Goal: Task Accomplishment & Management: Use online tool/utility

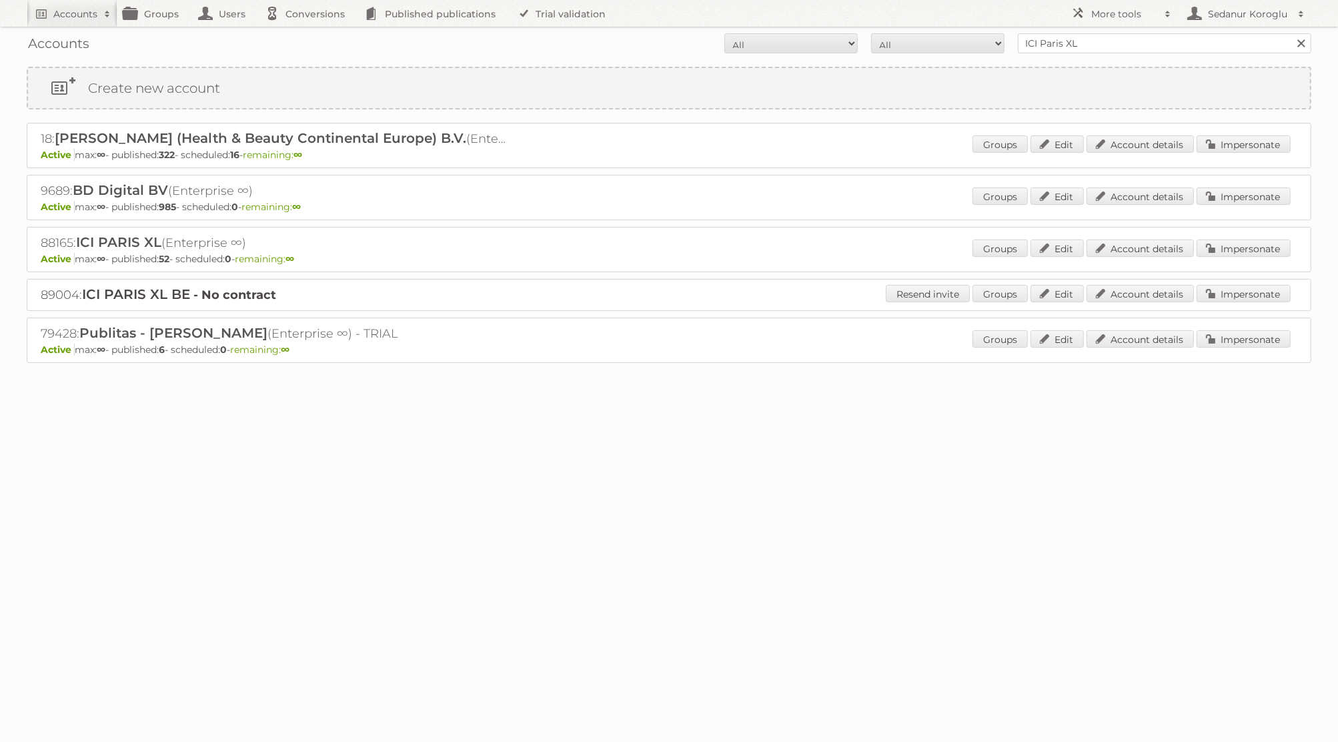
click at [987, 43] on form "All Active Expired Pending All Paid Trials Self service ICI Paris XL Search" at bounding box center [669, 43] width 1285 height 20
type input "Zooplus"
click at [1291, 33] on input "Search" at bounding box center [1301, 43] width 20 height 20
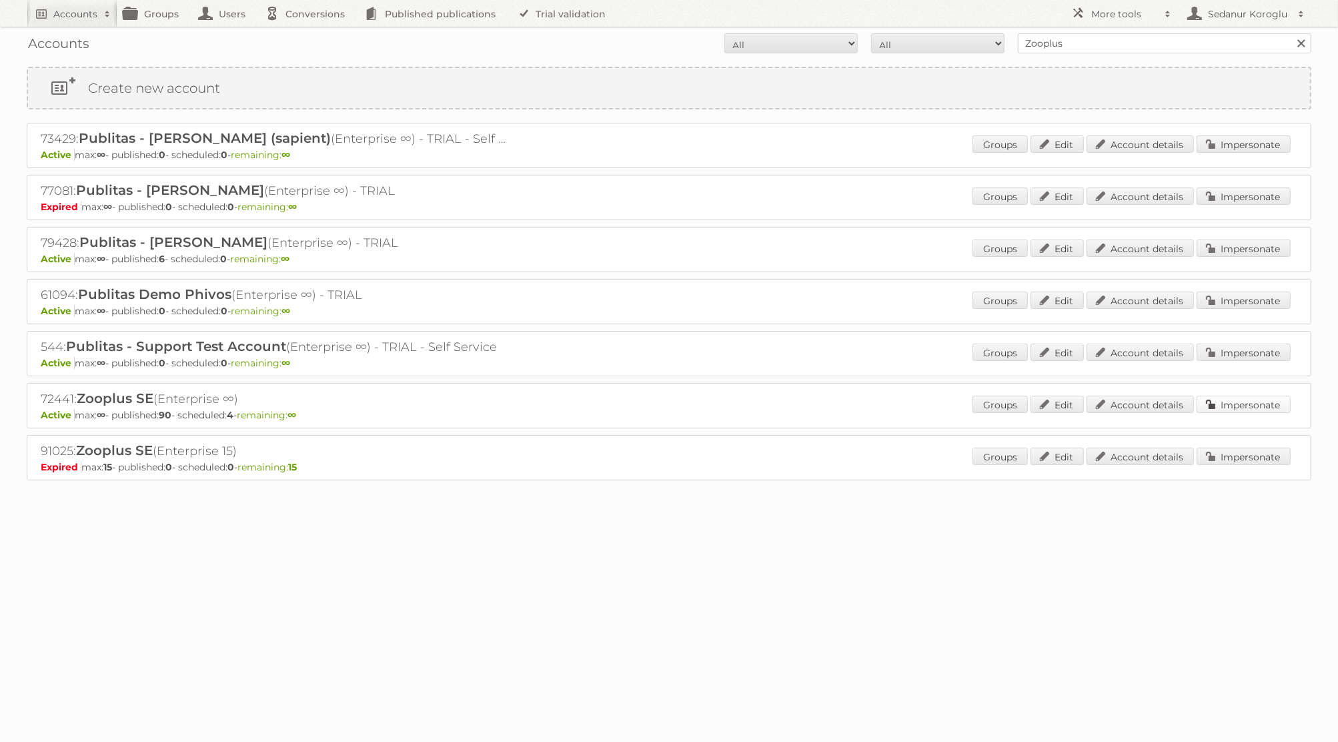
click at [1260, 406] on link "Impersonate" at bounding box center [1244, 404] width 94 height 17
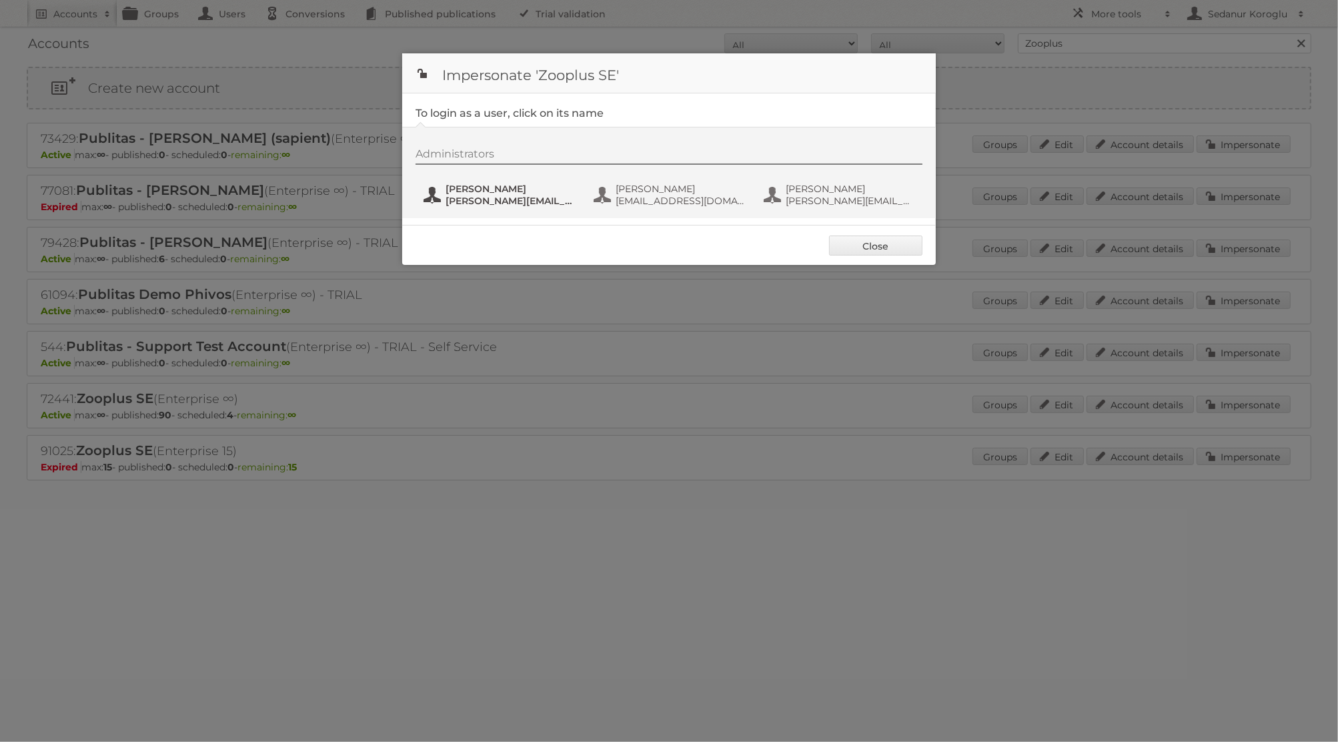
click at [474, 195] on span "dennis.otten@zooplus.com" at bounding box center [510, 201] width 129 height 12
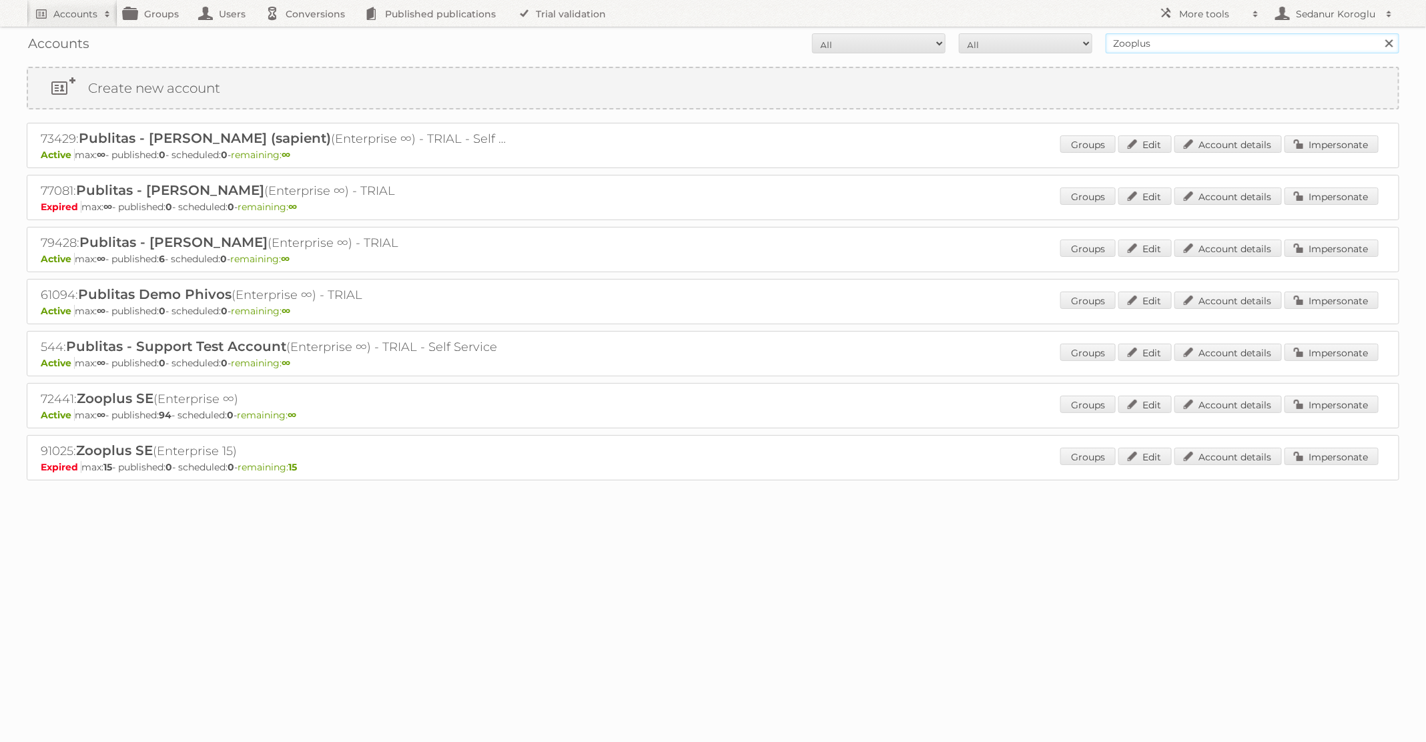
drag, startPoint x: 1189, startPoint y: 41, endPoint x: 961, endPoint y: 41, distance: 228.2
click at [961, 41] on form "All Active Expired Pending All Paid Trials Self service Zooplus Search" at bounding box center [713, 43] width 1372 height 20
type input "Primera"
click at [1378, 33] on input "Search" at bounding box center [1388, 43] width 20 height 20
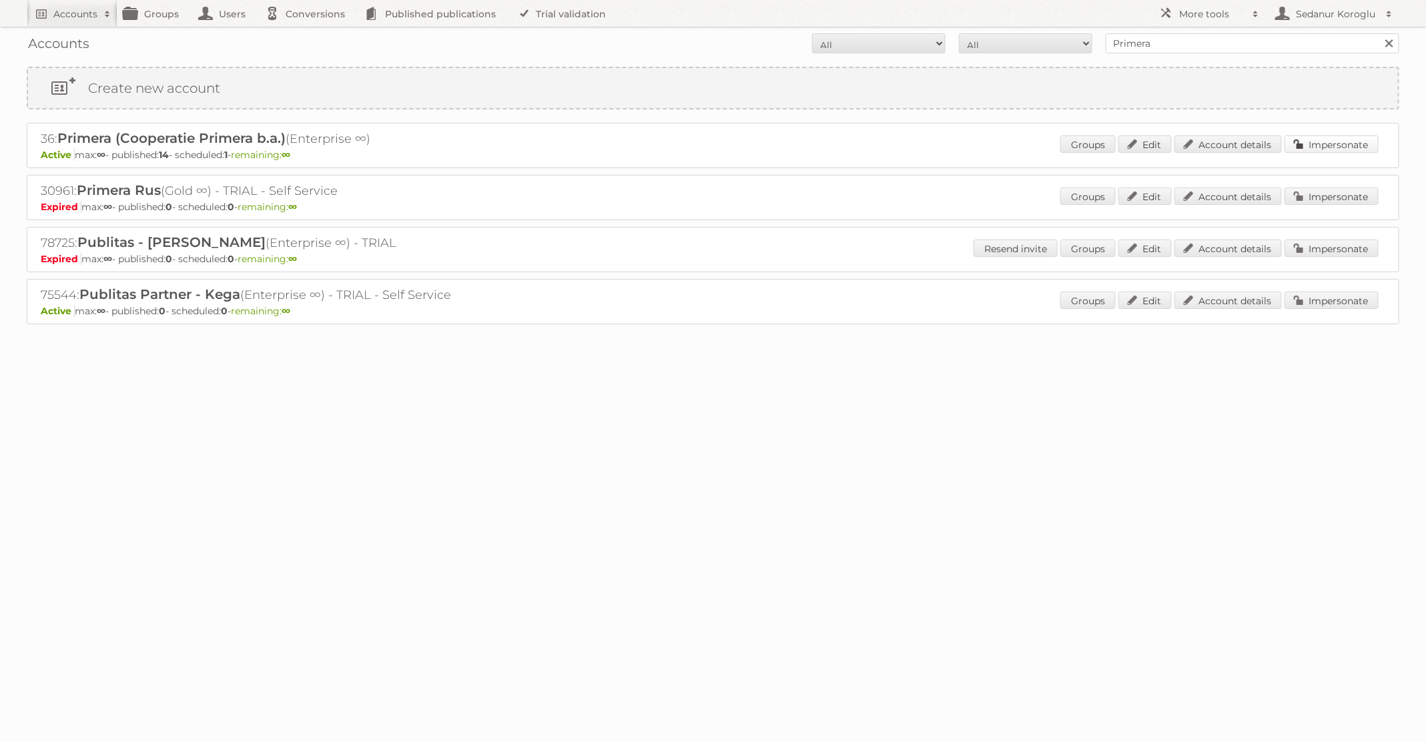
click at [1342, 150] on link "Impersonate" at bounding box center [1331, 143] width 94 height 17
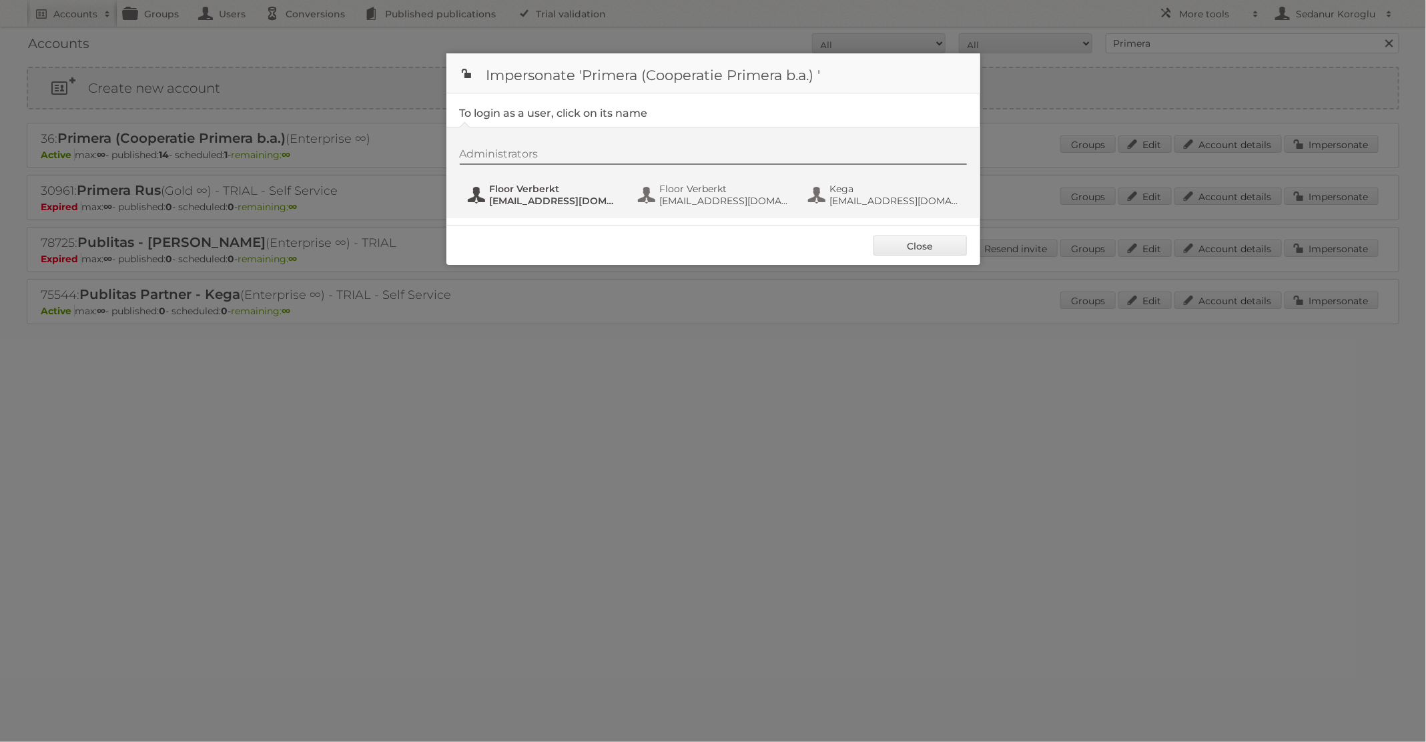
click at [574, 196] on span "marketing@primera.nl" at bounding box center [554, 201] width 129 height 12
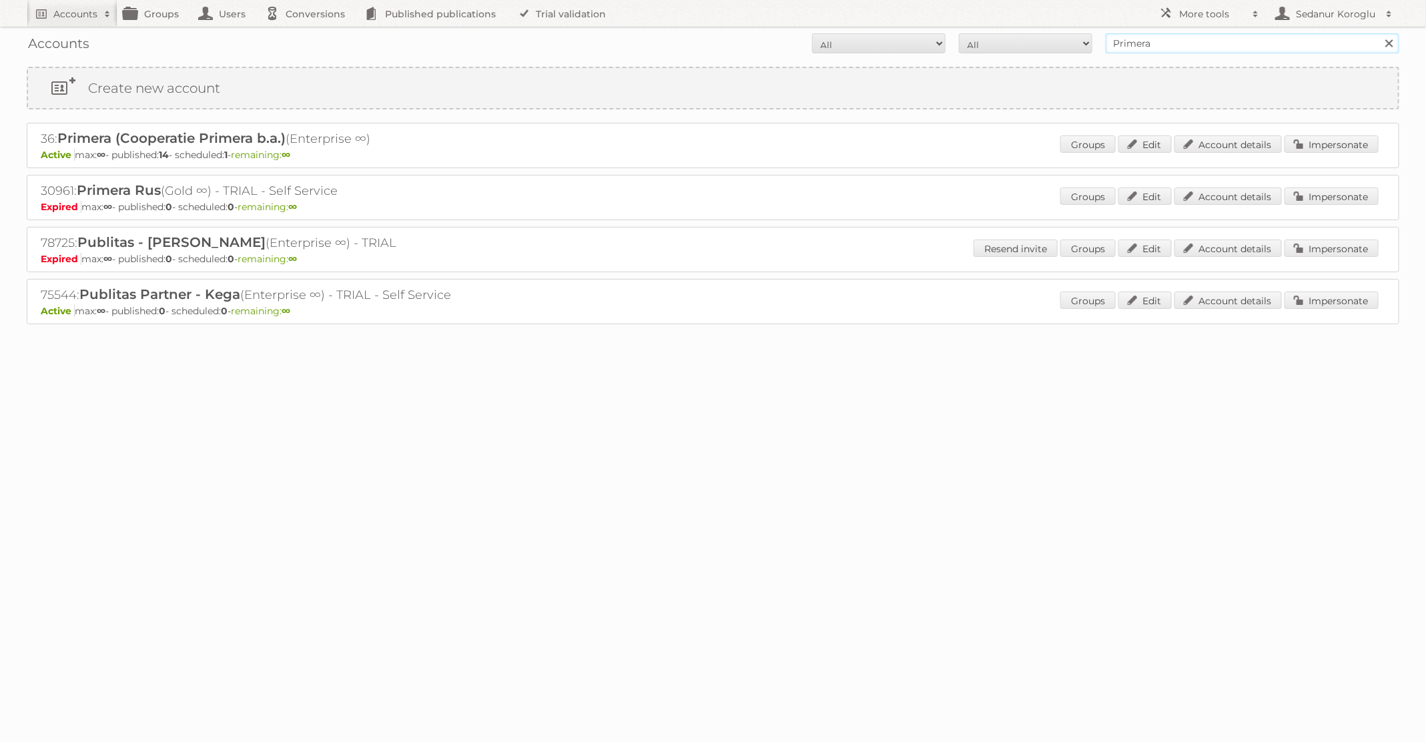
drag, startPoint x: 1159, startPoint y: 43, endPoint x: 1059, endPoint y: 43, distance: 100.1
click at [1059, 43] on form "All Active Expired Pending All Paid Trials Self service Primera Search" at bounding box center [713, 43] width 1372 height 20
type input "dm drogerie"
click at [1378, 33] on input "Search" at bounding box center [1388, 43] width 20 height 20
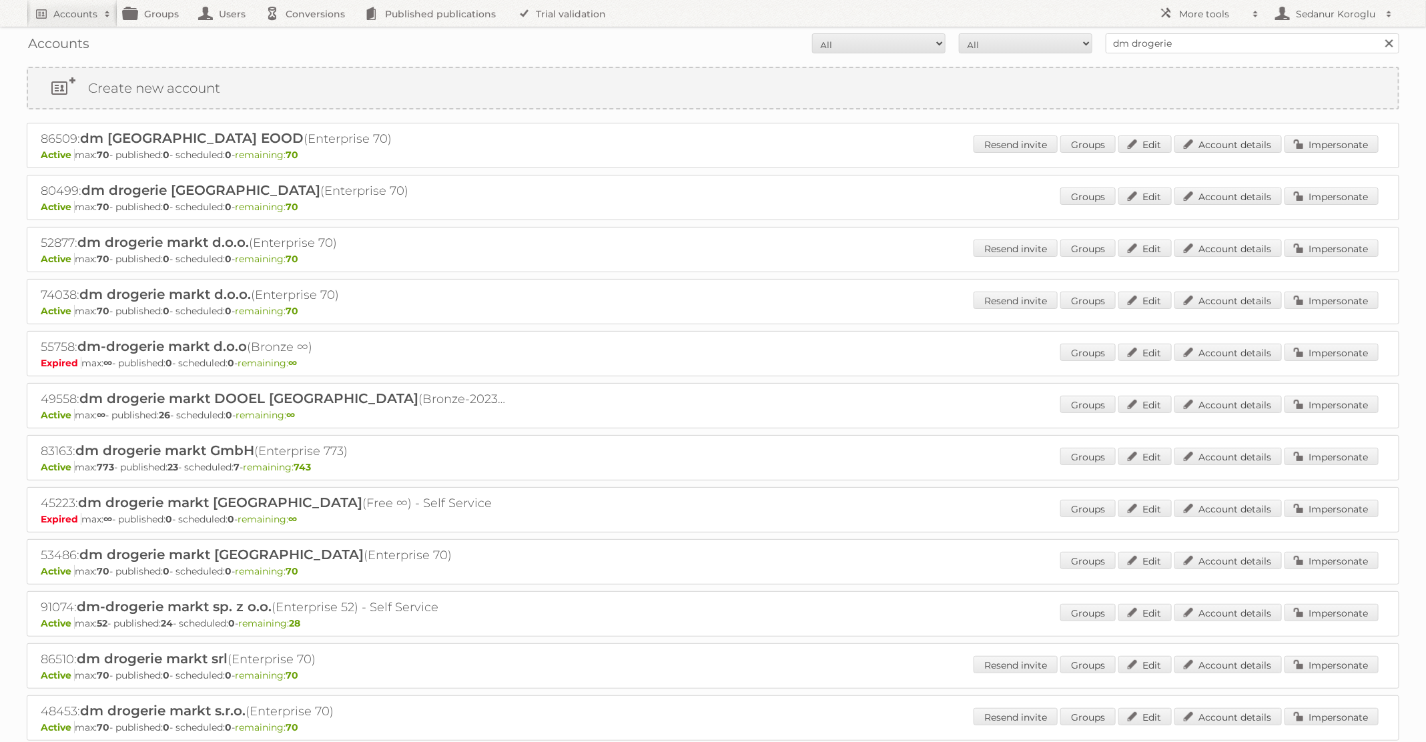
scroll to position [53, 0]
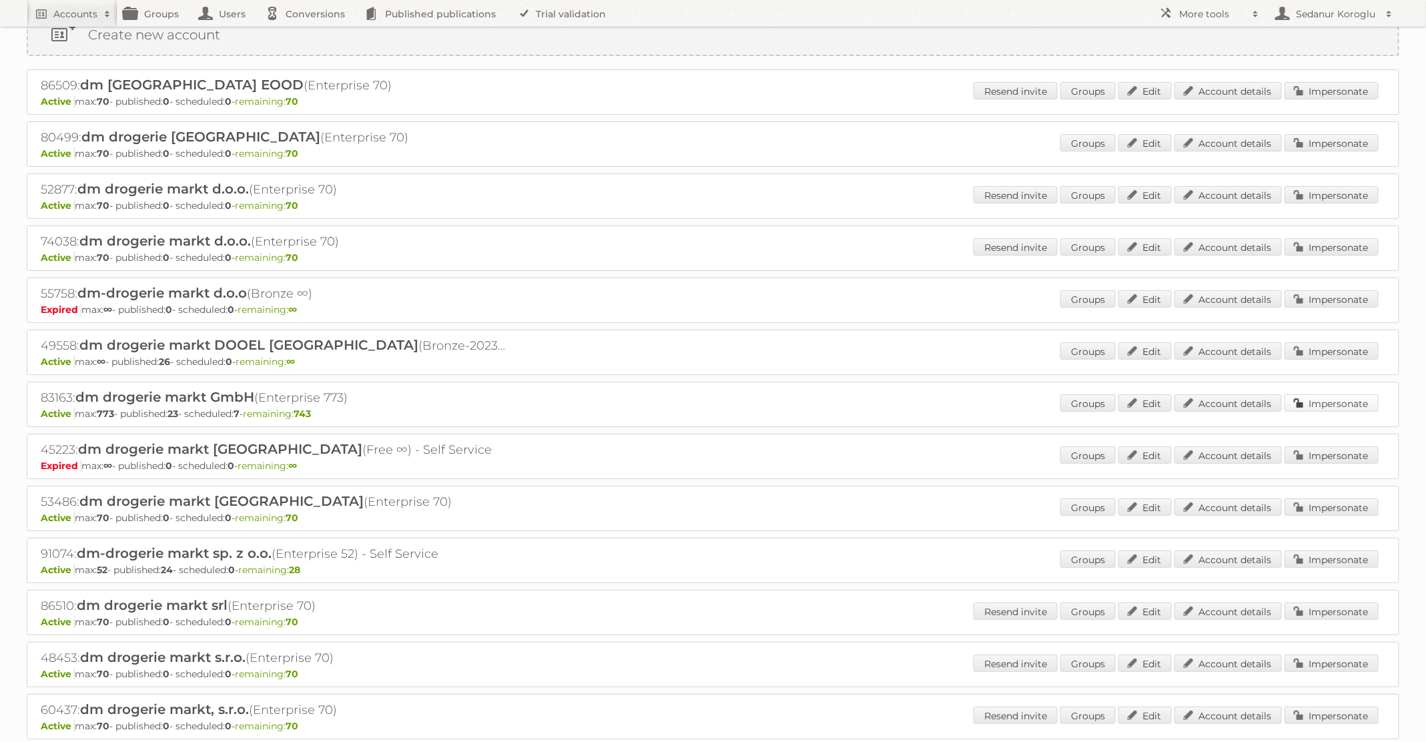
click at [1321, 400] on link "Impersonate" at bounding box center [1331, 402] width 94 height 17
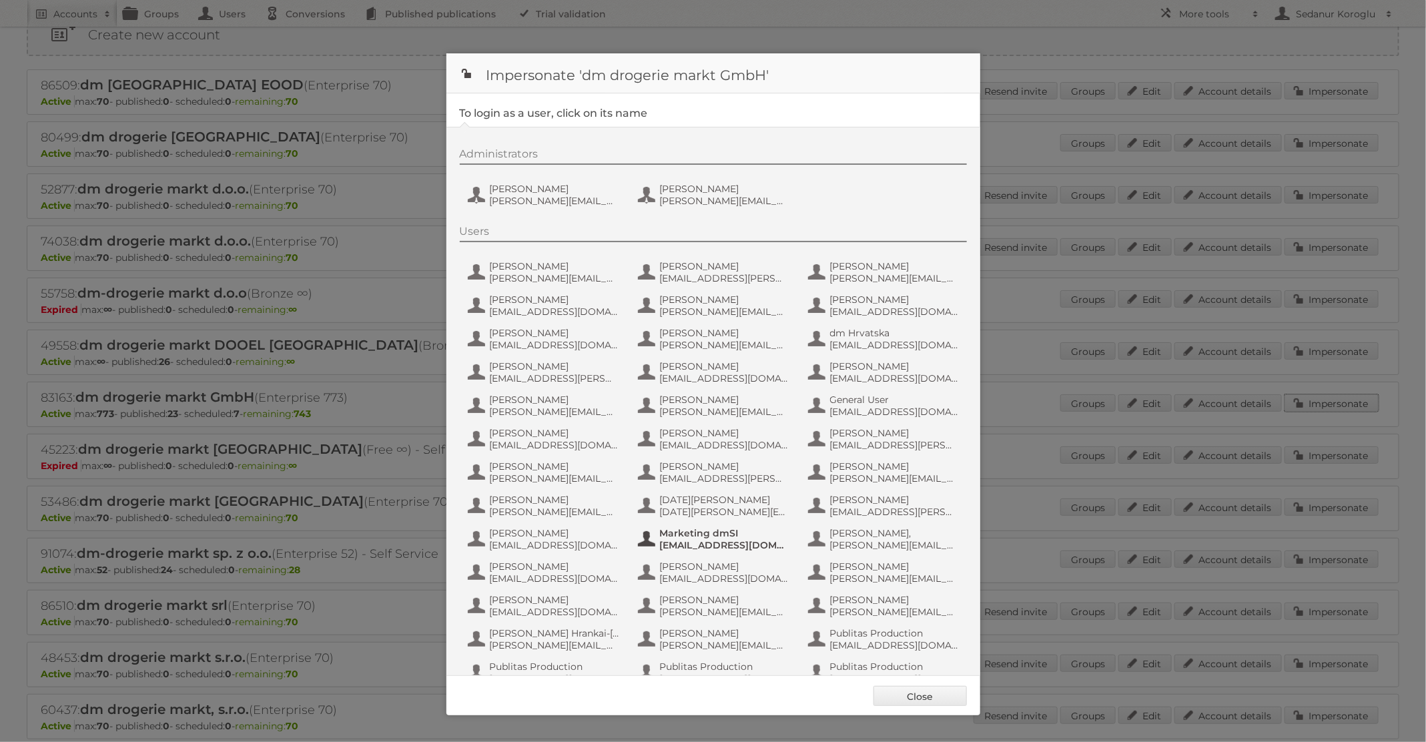
scroll to position [127, 0]
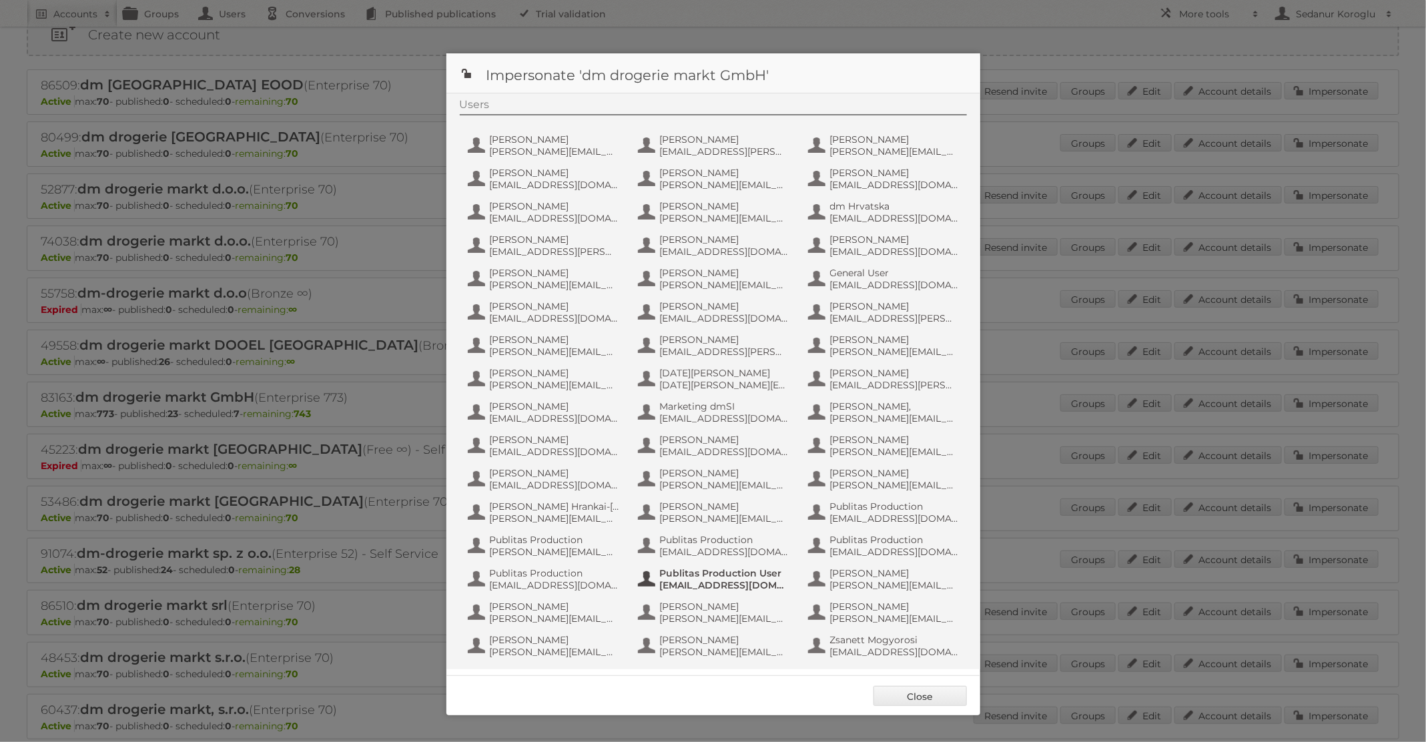
click at [738, 580] on span "[EMAIL_ADDRESS][DOMAIN_NAME]" at bounding box center [724, 585] width 129 height 12
